Goal: Communication & Community: Answer question/provide support

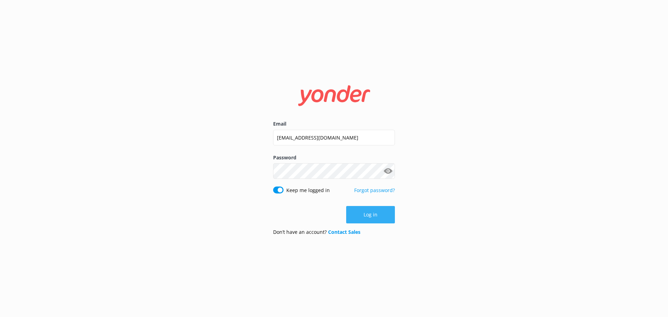
click at [367, 211] on button "Log in" at bounding box center [370, 214] width 49 height 17
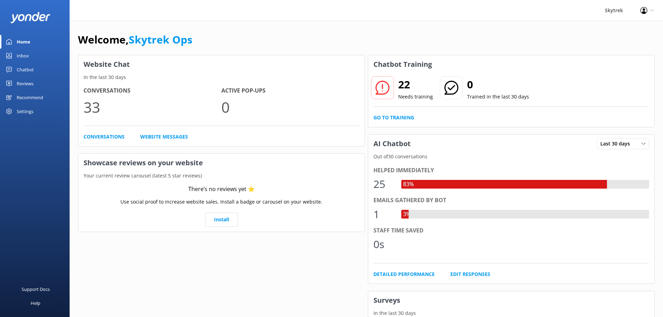
click at [23, 63] on div "Chatbot" at bounding box center [25, 70] width 17 height 14
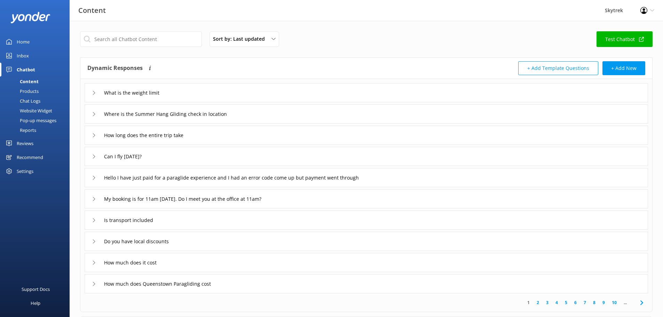
click at [23, 58] on div "Inbox" at bounding box center [23, 56] width 12 height 14
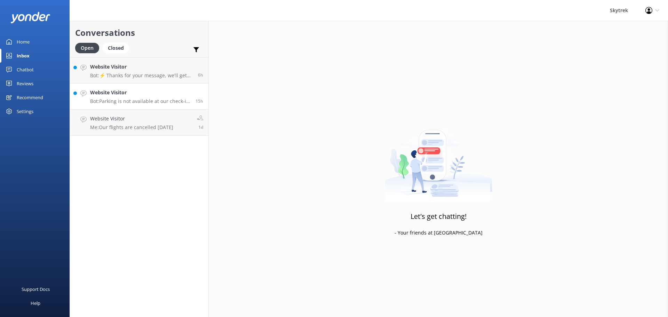
click at [142, 84] on link "Website Visitor Bot: Parking is not available at our check-in location. You can…" at bounding box center [139, 96] width 138 height 26
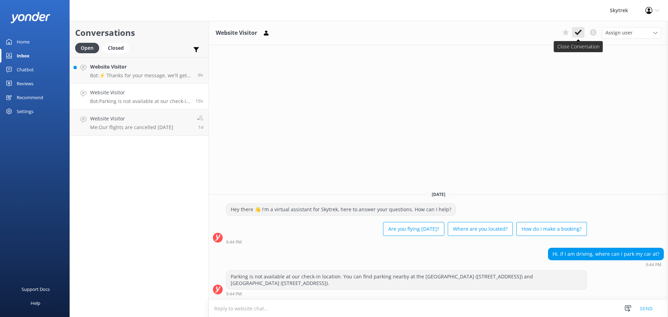
click at [577, 36] on icon at bounding box center [578, 32] width 7 height 7
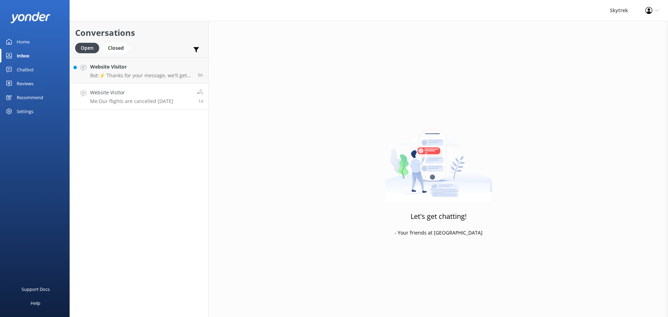
click at [164, 100] on p "Me: Our flights are cancelled [DATE]" at bounding box center [131, 101] width 83 height 6
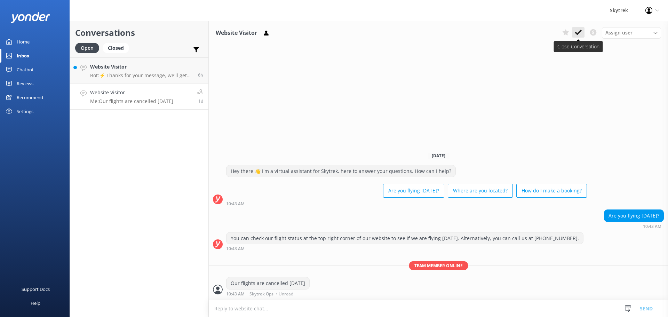
click at [578, 35] on icon at bounding box center [578, 32] width 7 height 7
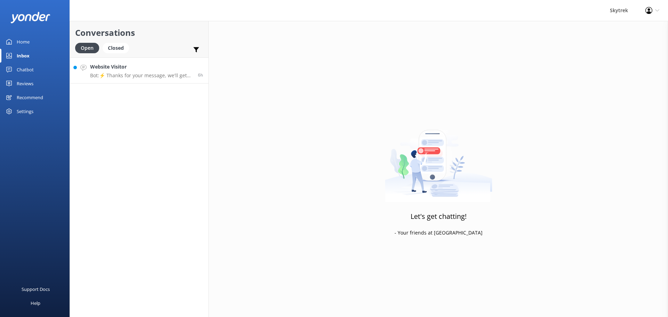
click at [138, 76] on p "Bot: ⚡ Thanks for your message, we'll get back to you as soon as we can. You're…" at bounding box center [141, 75] width 103 height 6
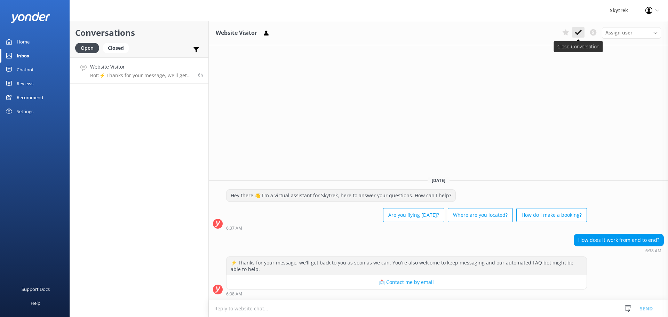
click at [579, 35] on icon at bounding box center [578, 32] width 7 height 7
